Goal: Transaction & Acquisition: Download file/media

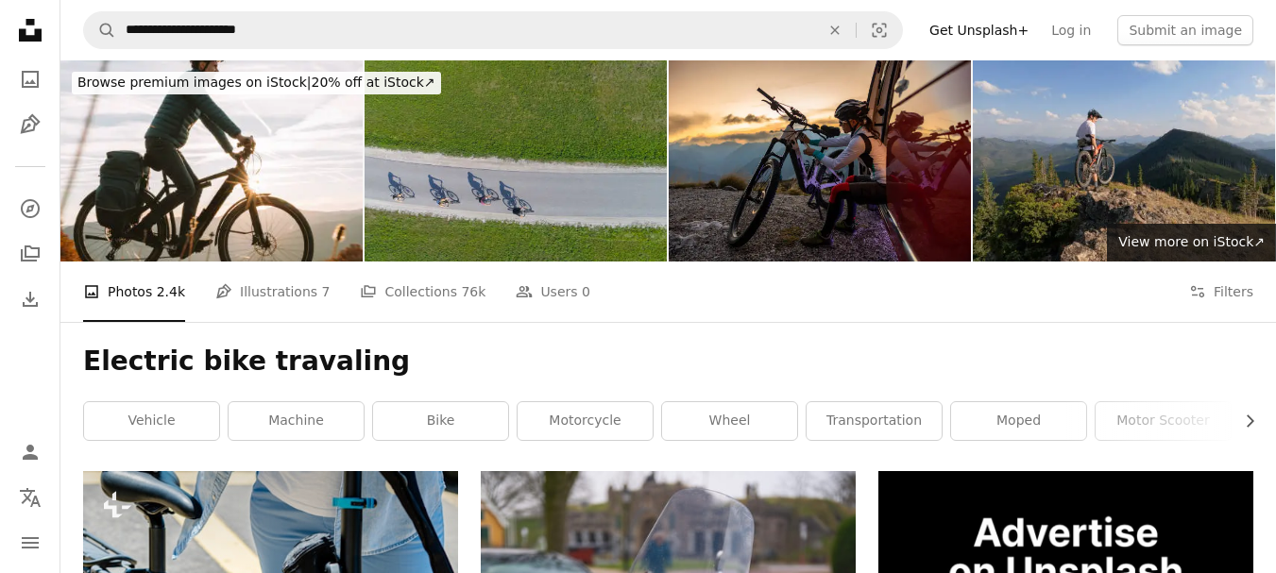
scroll to position [27869, 0]
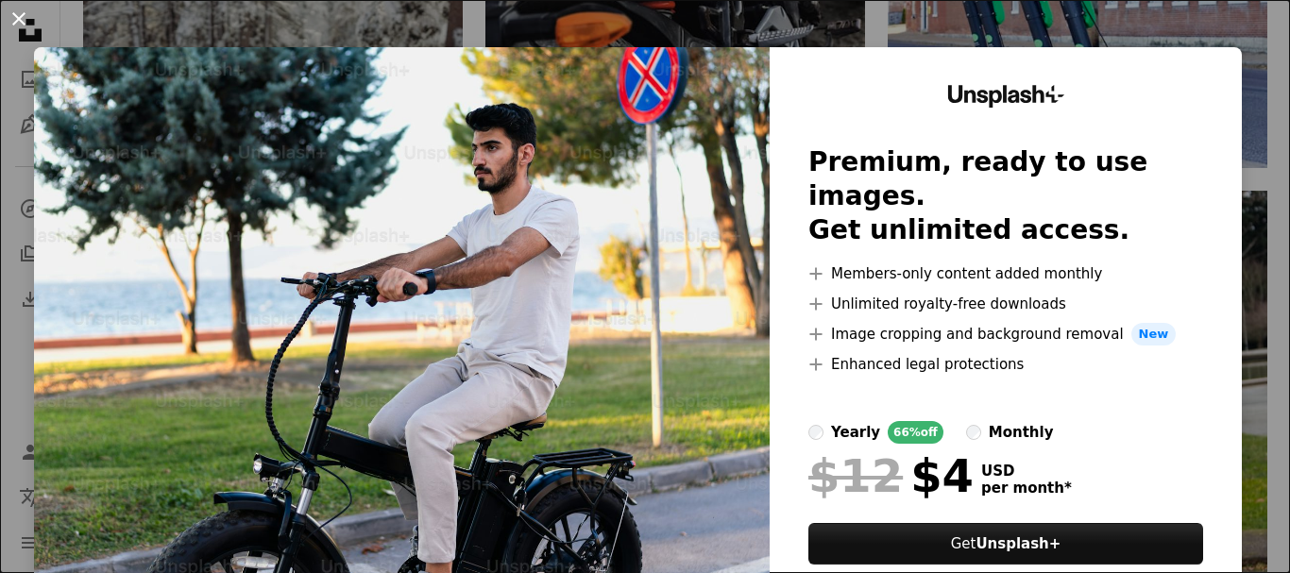
click at [10, 17] on button "An X shape" at bounding box center [19, 19] width 23 height 23
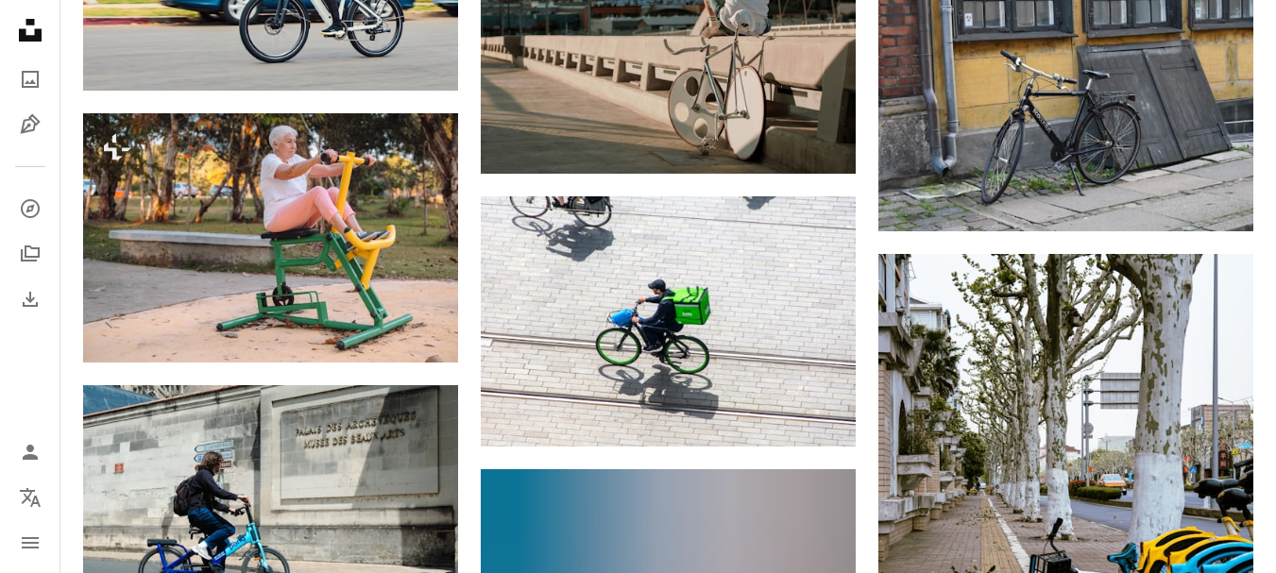
scroll to position [30514, 0]
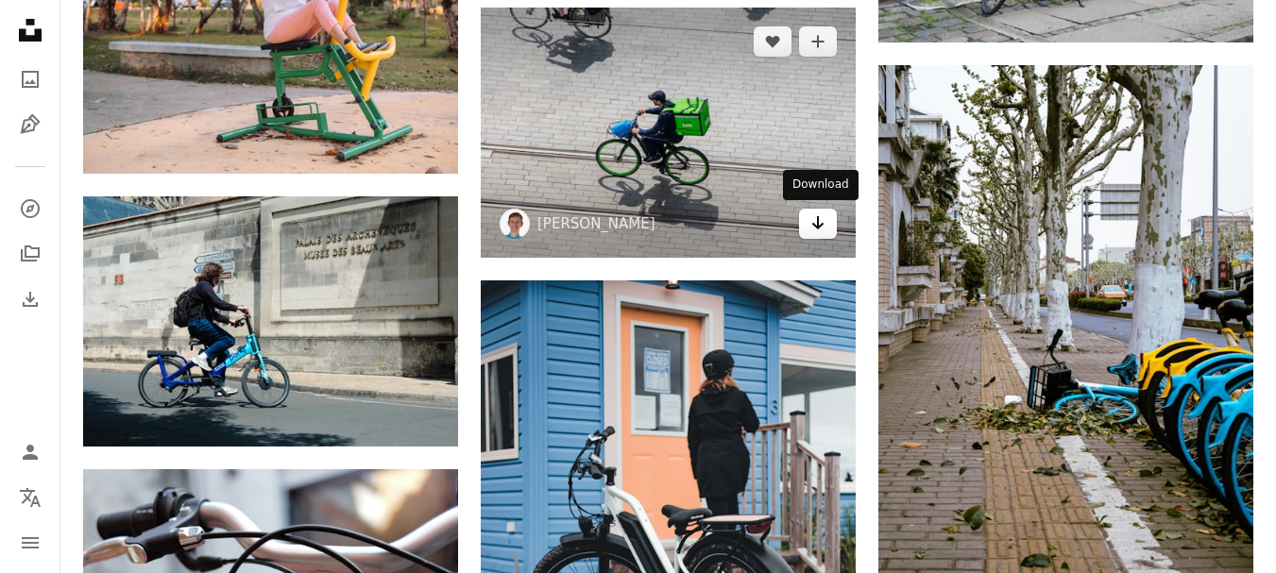
click at [824, 226] on icon "Arrow pointing down" at bounding box center [817, 223] width 15 height 23
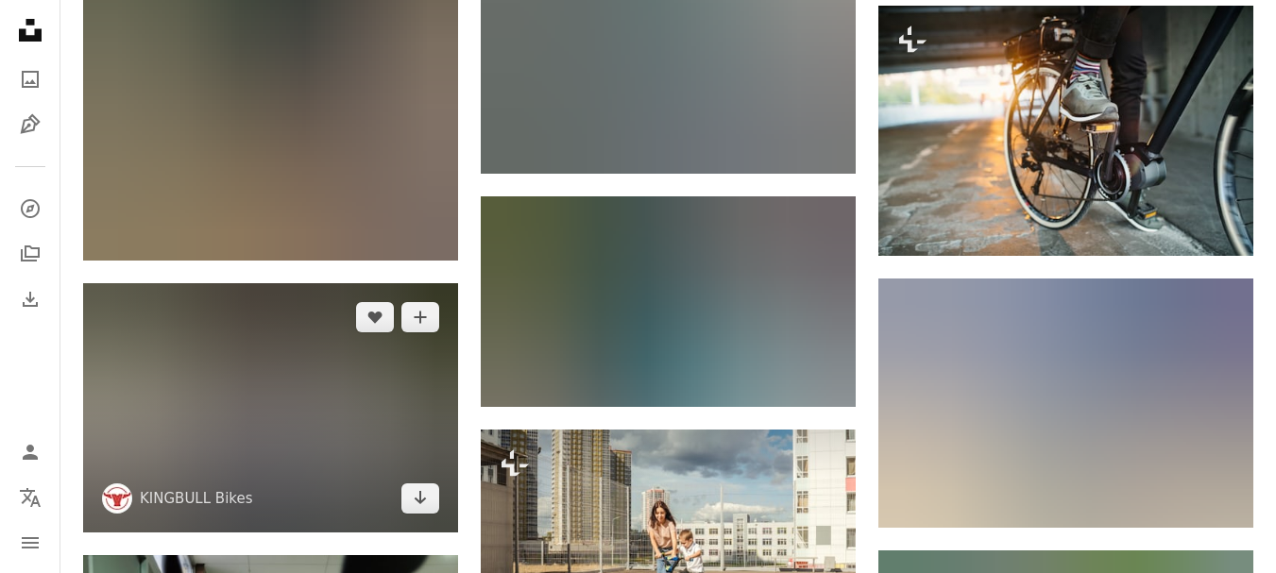
scroll to position [39582, 0]
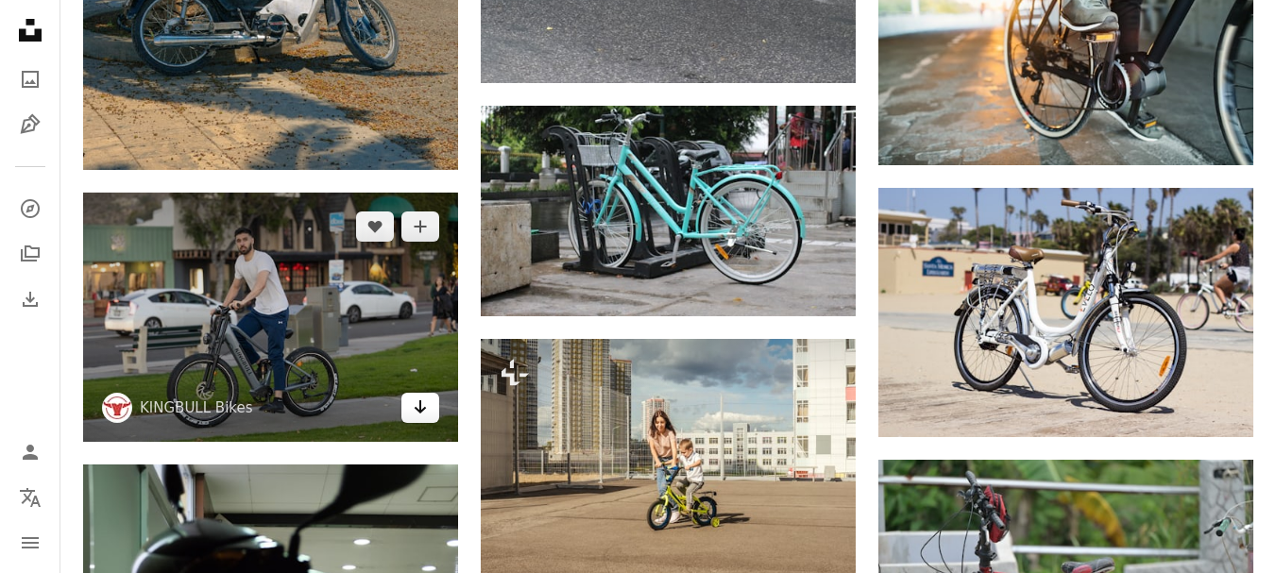
click at [422, 408] on icon "Download" at bounding box center [421, 407] width 12 height 13
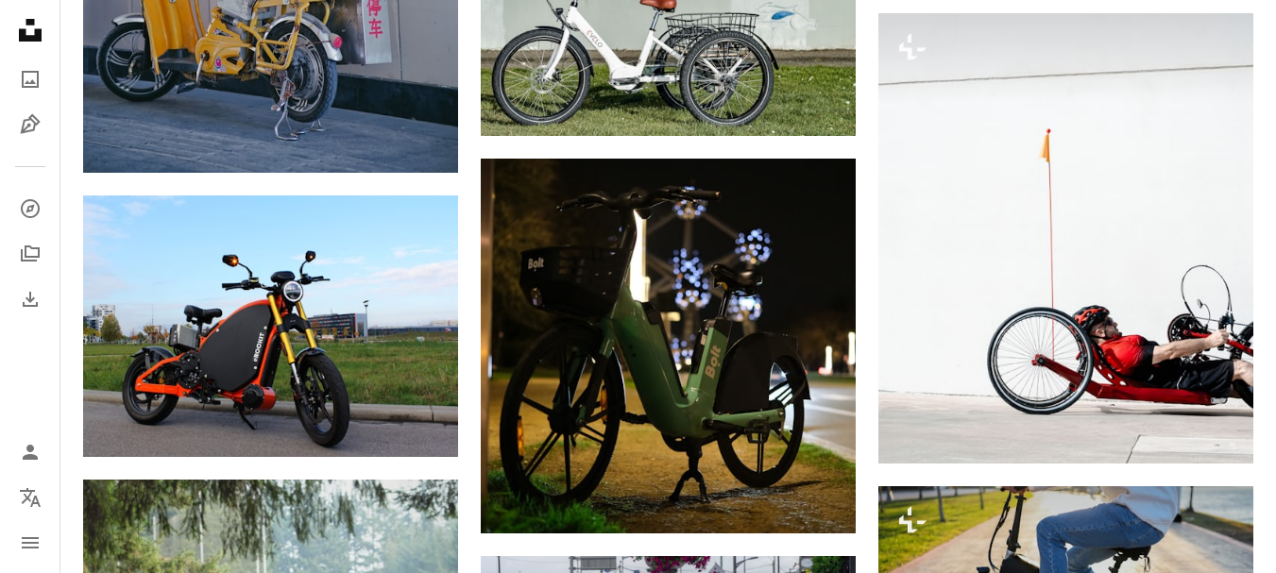
scroll to position [0, 0]
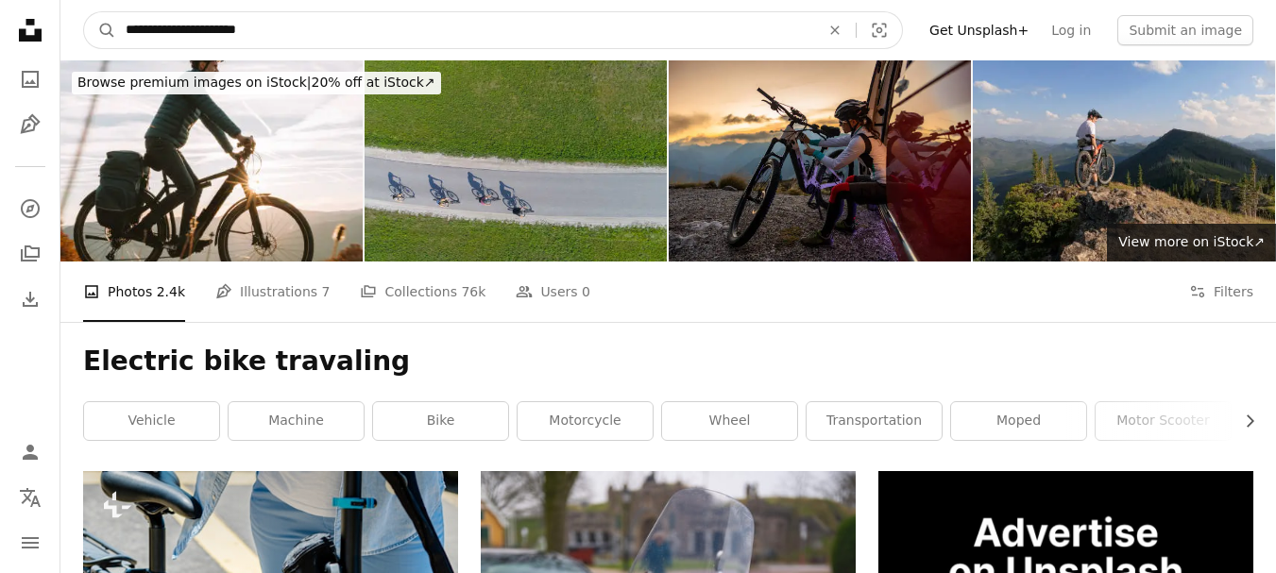
click at [399, 34] on input "**********" at bounding box center [465, 30] width 698 height 36
type input "**********"
click at [84, 12] on button "A magnifying glass" at bounding box center [100, 30] width 32 height 36
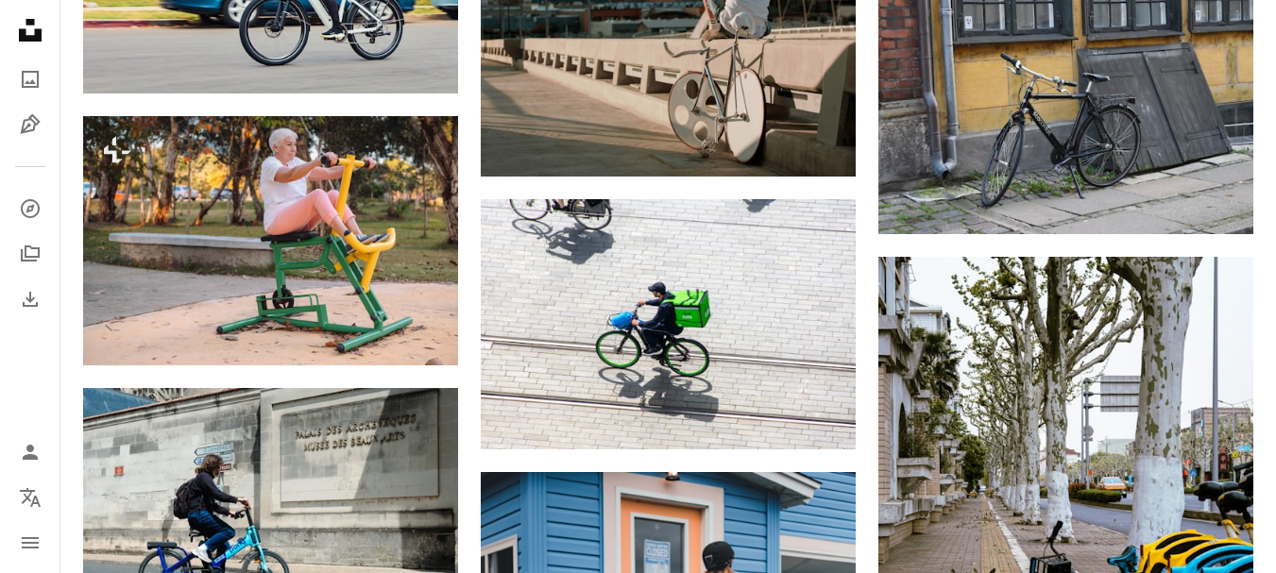
scroll to position [30511, 0]
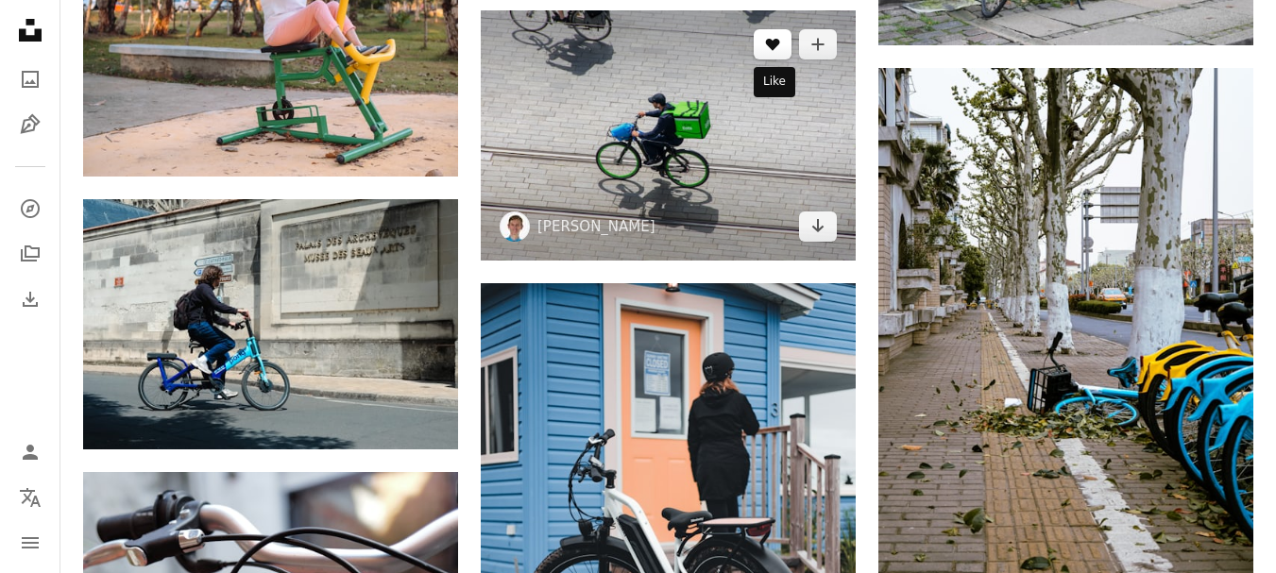
click at [767, 40] on icon "A heart" at bounding box center [772, 44] width 15 height 15
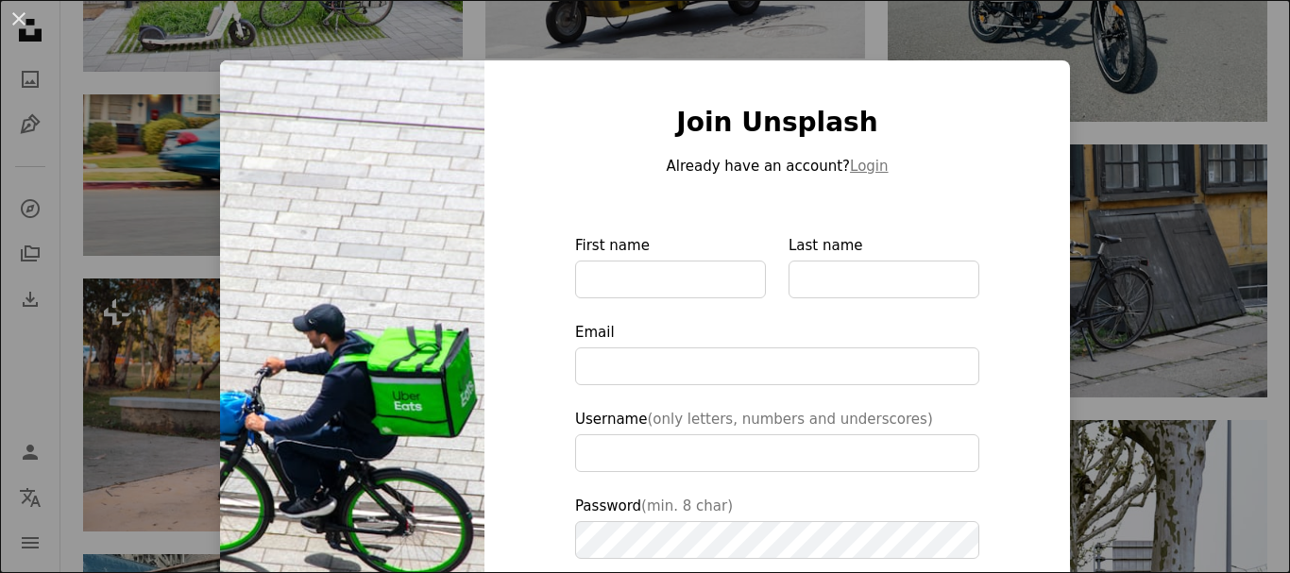
click at [829, 26] on div "An X shape Join Unsplash Already have an account? Login First name Last name Em…" at bounding box center [645, 286] width 1290 height 573
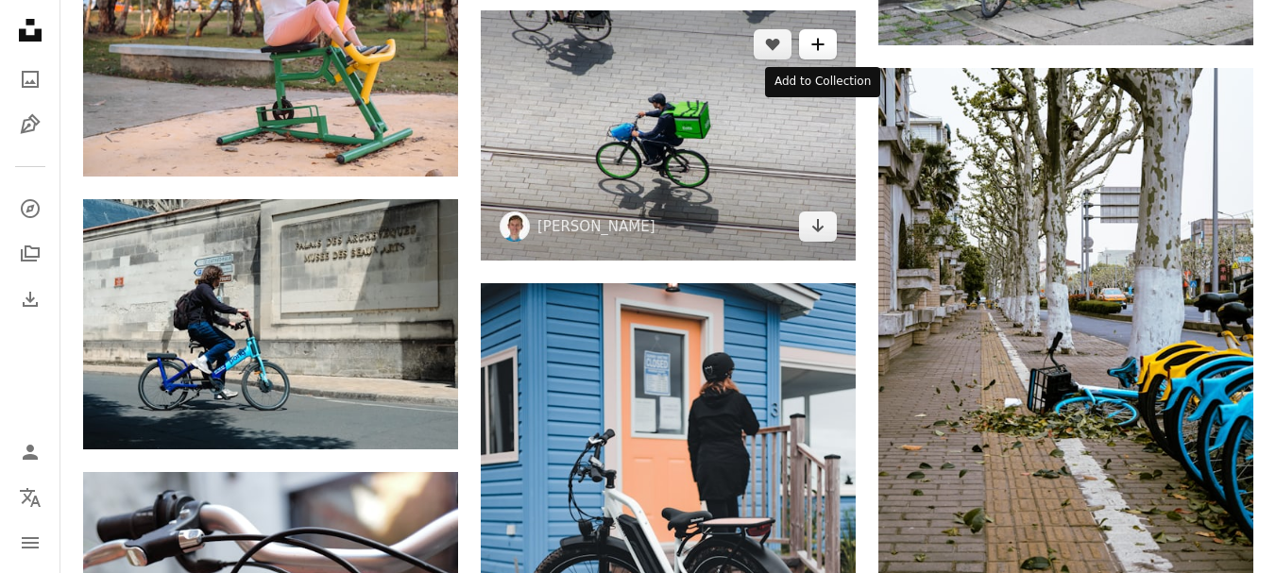
click at [823, 43] on icon "Add to Collection" at bounding box center [817, 45] width 12 height 12
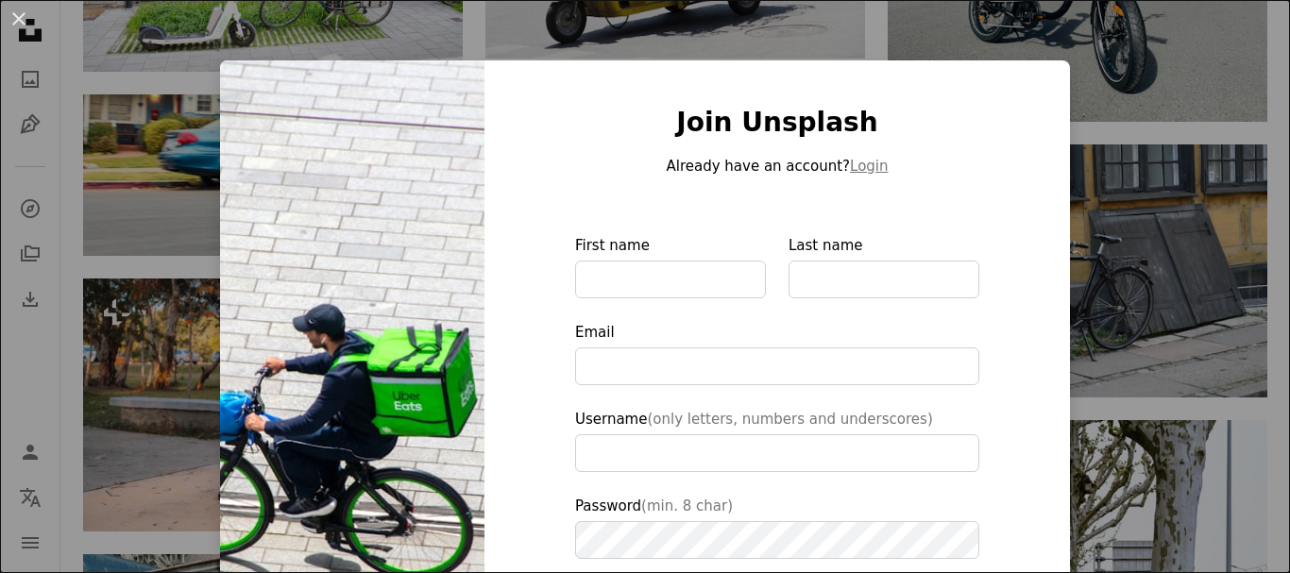
click at [944, 8] on div "An X shape Join Unsplash Already have an account? Login First name Last name Em…" at bounding box center [645, 286] width 1290 height 573
click at [938, 145] on img at bounding box center [1078, 271] width 380 height 253
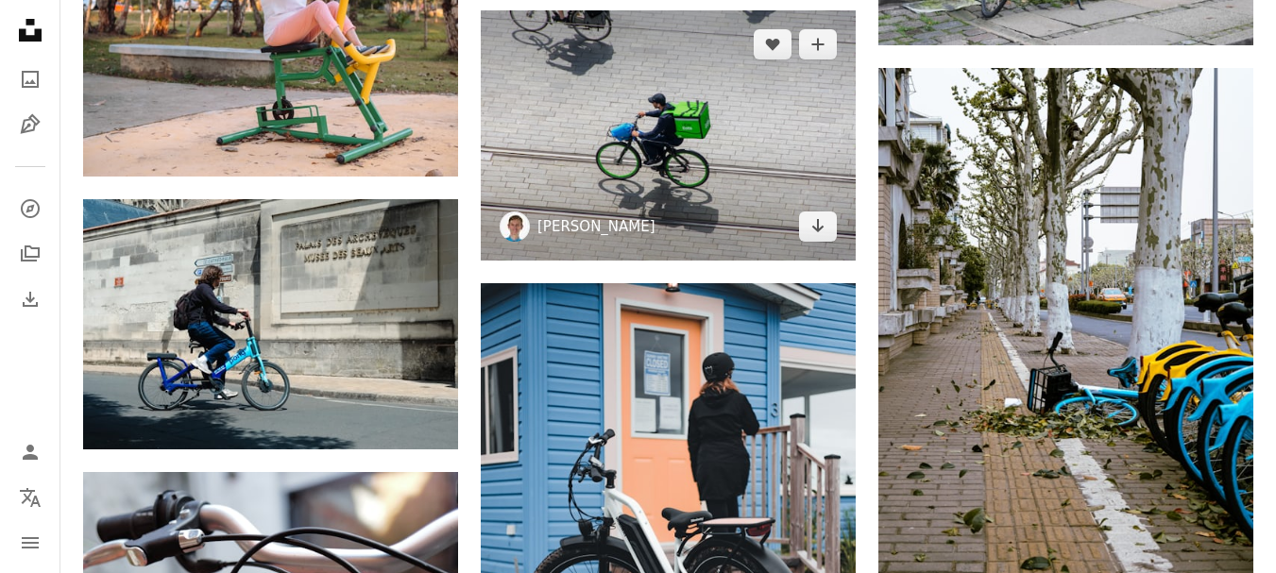
click at [571, 231] on link "[PERSON_NAME]" at bounding box center [596, 226] width 118 height 19
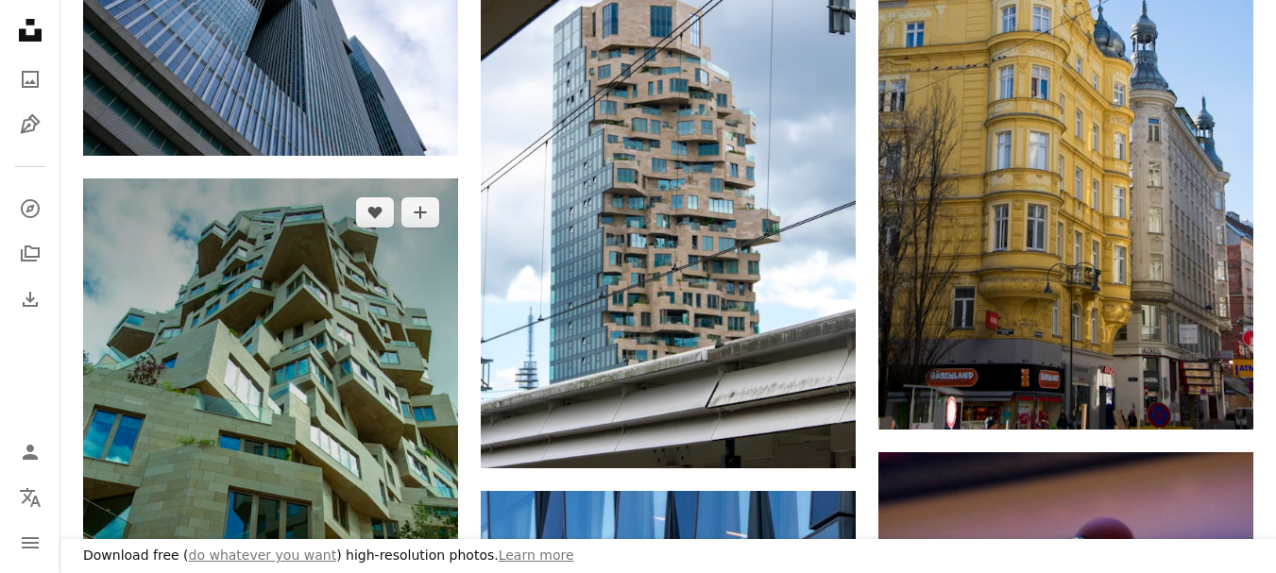
scroll to position [1286, 0]
